Goal: Browse casually: Explore the website without a specific task or goal

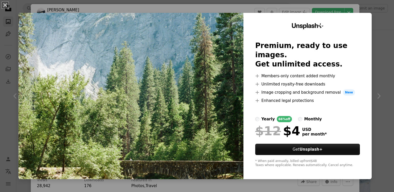
scroll to position [411, 0]
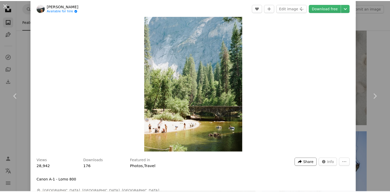
scroll to position [51, 0]
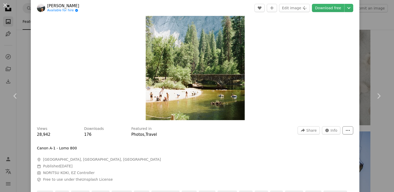
click at [346, 130] on icon "More Actions" at bounding box center [348, 130] width 5 height 5
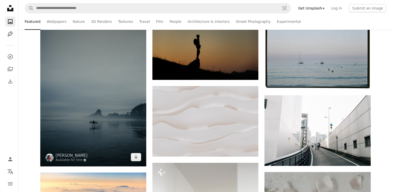
scroll to position [77, 0]
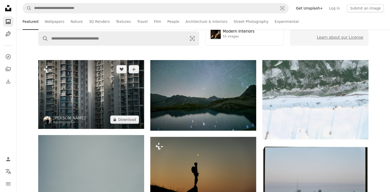
click at [101, 92] on img at bounding box center [91, 94] width 106 height 69
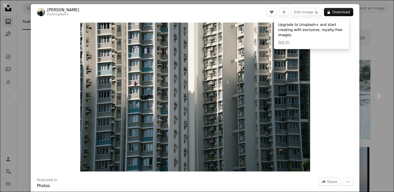
click at [163, 75] on img "Zoom in on this image" at bounding box center [195, 97] width 230 height 149
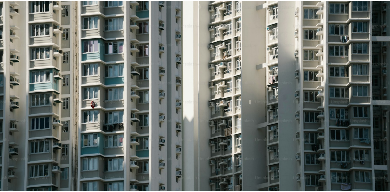
scroll to position [29, 0]
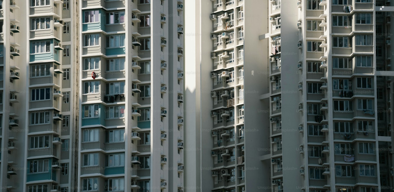
click at [163, 74] on img "Zoom out on this image" at bounding box center [197, 98] width 395 height 256
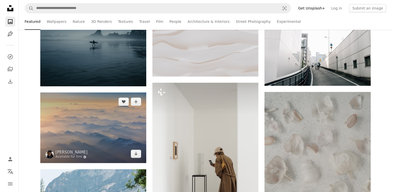
scroll to position [282, 0]
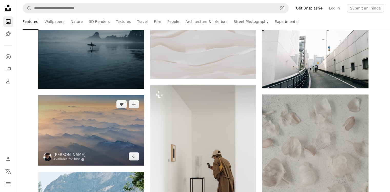
click at [84, 130] on img at bounding box center [91, 130] width 106 height 71
